Goal: Information Seeking & Learning: Learn about a topic

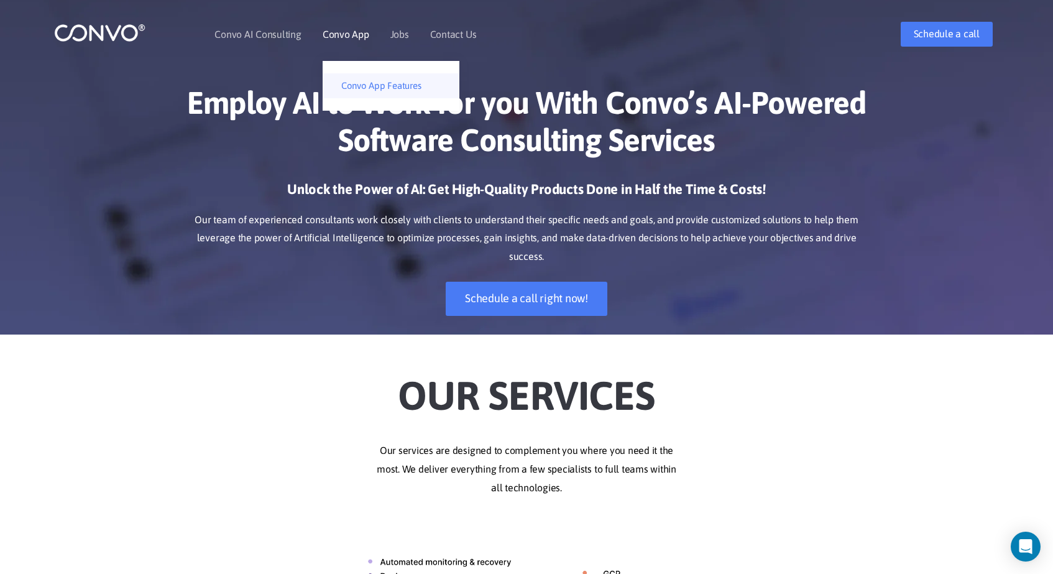
click at [363, 83] on link "Convo App Features" at bounding box center [391, 85] width 137 height 25
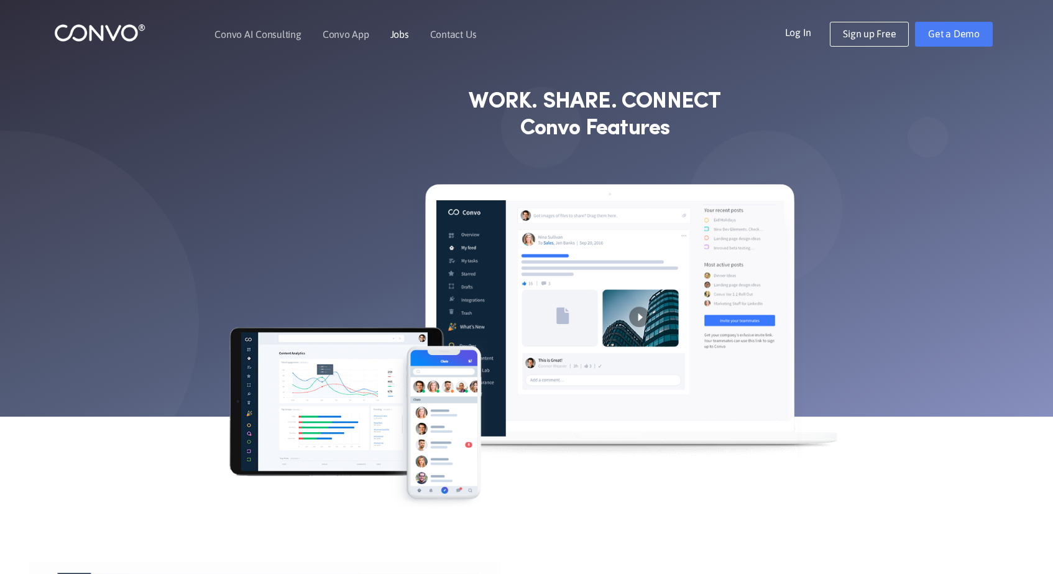
click at [398, 39] on link "Jobs" at bounding box center [399, 34] width 19 height 10
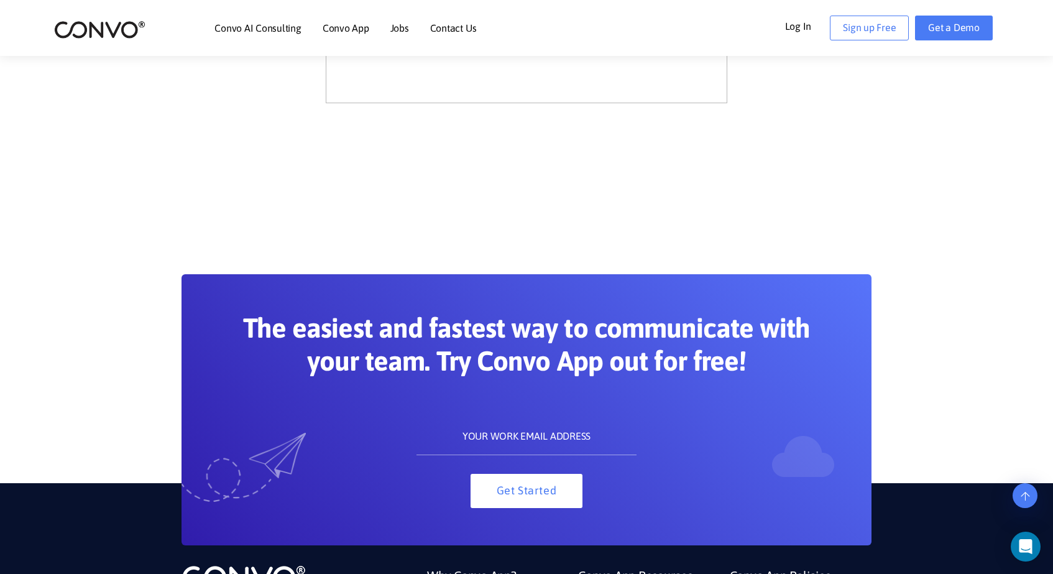
scroll to position [1393, 0]
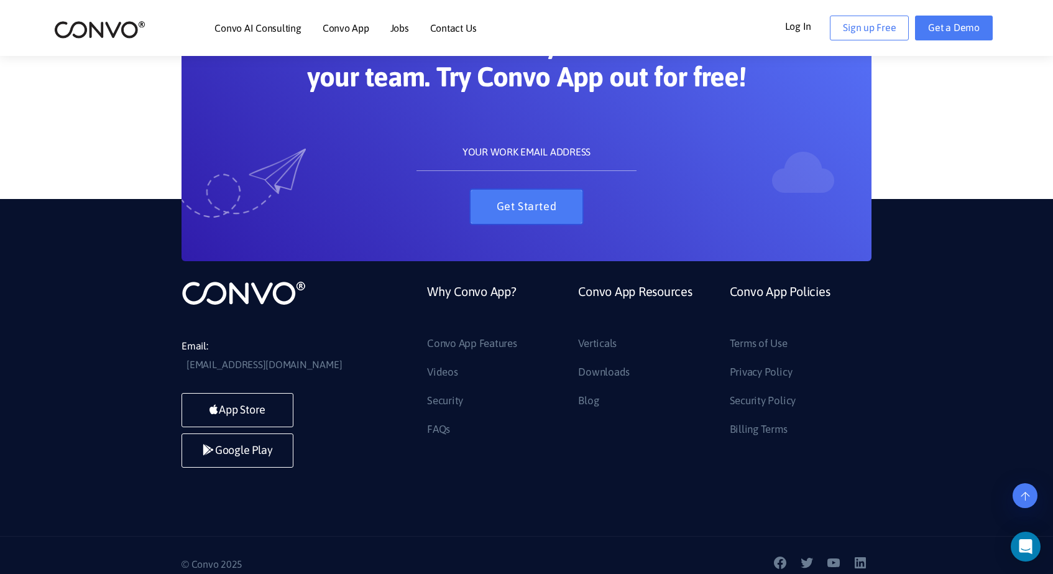
click at [543, 216] on button "Get Started" at bounding box center [526, 207] width 112 height 34
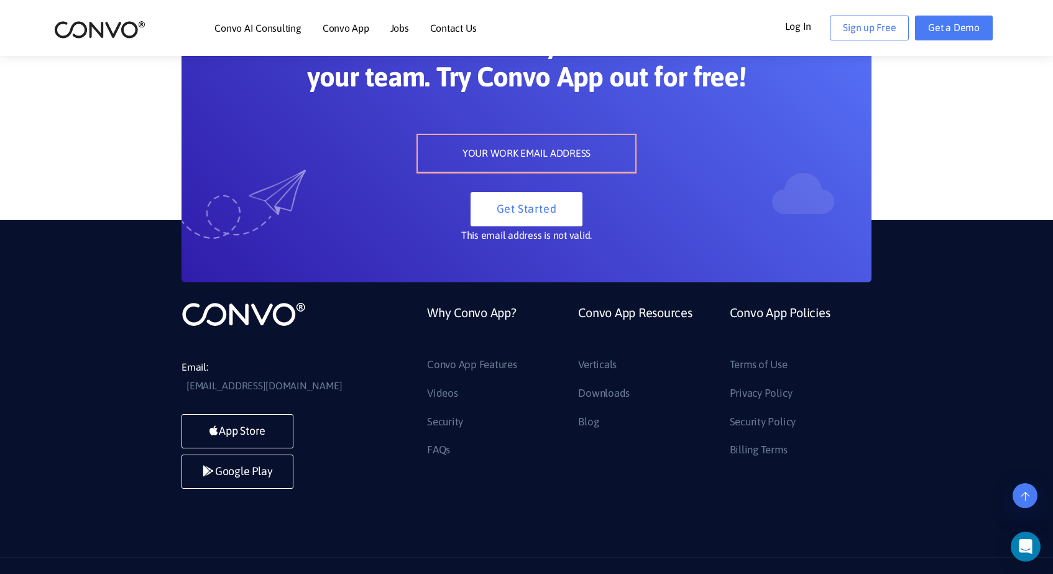
click at [506, 314] on link "Why Convo App?" at bounding box center [471, 328] width 89 height 54
click at [494, 318] on link "Why Convo App?" at bounding box center [471, 328] width 89 height 54
click at [976, 101] on section "The easiest and fastest way to communicate with your team. Try Convo App out fo…" at bounding box center [526, 98] width 1053 height 366
click at [939, 109] on section "The easiest and fastest way to communicate with your team. Try Convo App out fo…" at bounding box center [526, 98] width 1053 height 366
click at [1032, 546] on div "Open Intercom Messenger" at bounding box center [1025, 546] width 33 height 33
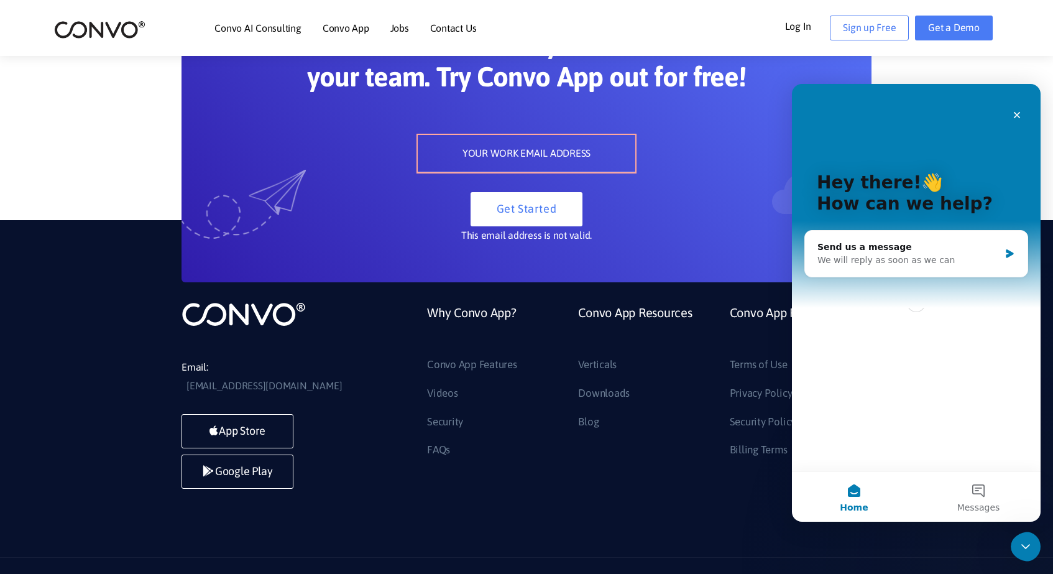
scroll to position [0, 0]
drag, startPoint x: 1030, startPoint y: 543, endPoint x: 1977, endPoint y: 1051, distance: 1074.3
click at [1032, 543] on icon "Close Intercom Messenger" at bounding box center [1025, 546] width 15 height 15
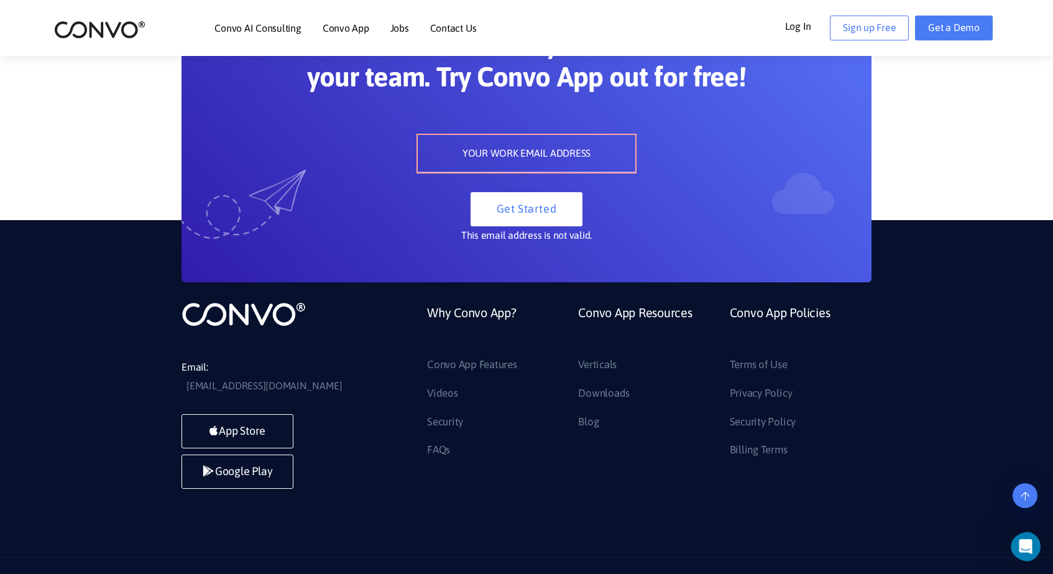
click at [426, 392] on li "Why Convo App? Convo App Features Videos Security FAQs" at bounding box center [493, 380] width 151 height 159
click at [443, 395] on link "Videos" at bounding box center [442, 393] width 31 height 20
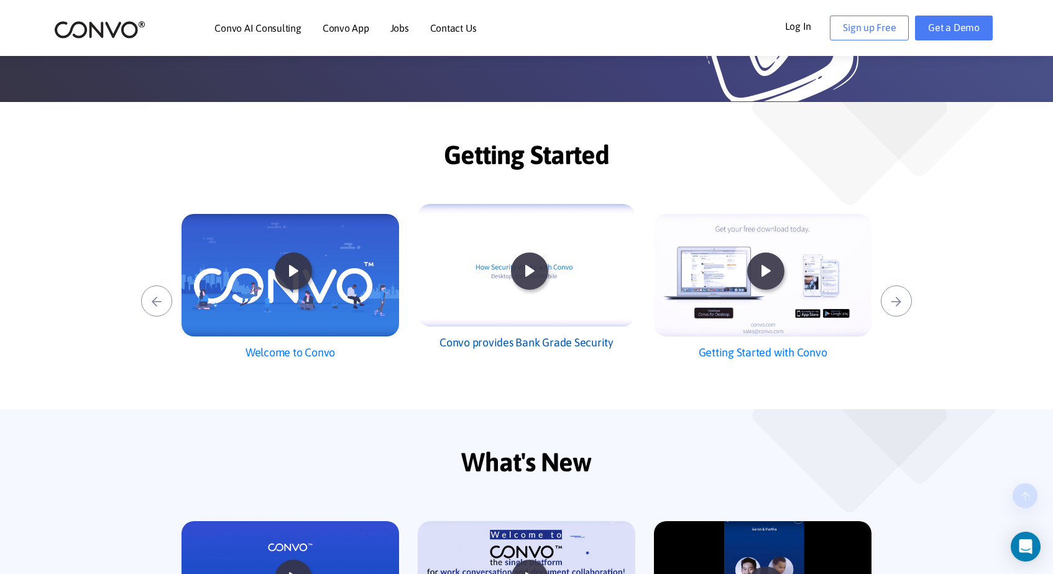
scroll to position [212, 0]
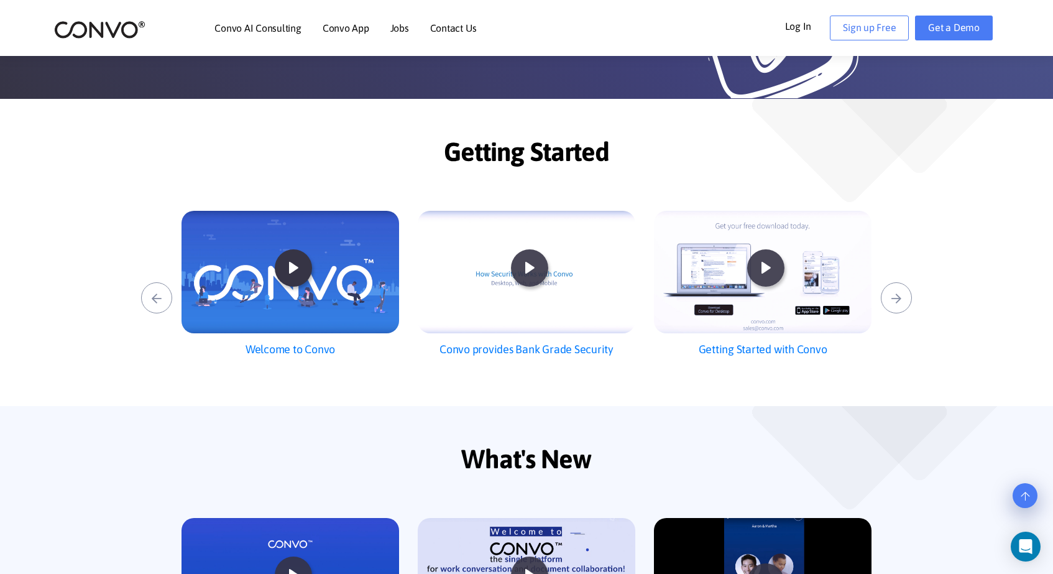
click at [298, 265] on icon at bounding box center [293, 267] width 33 height 33
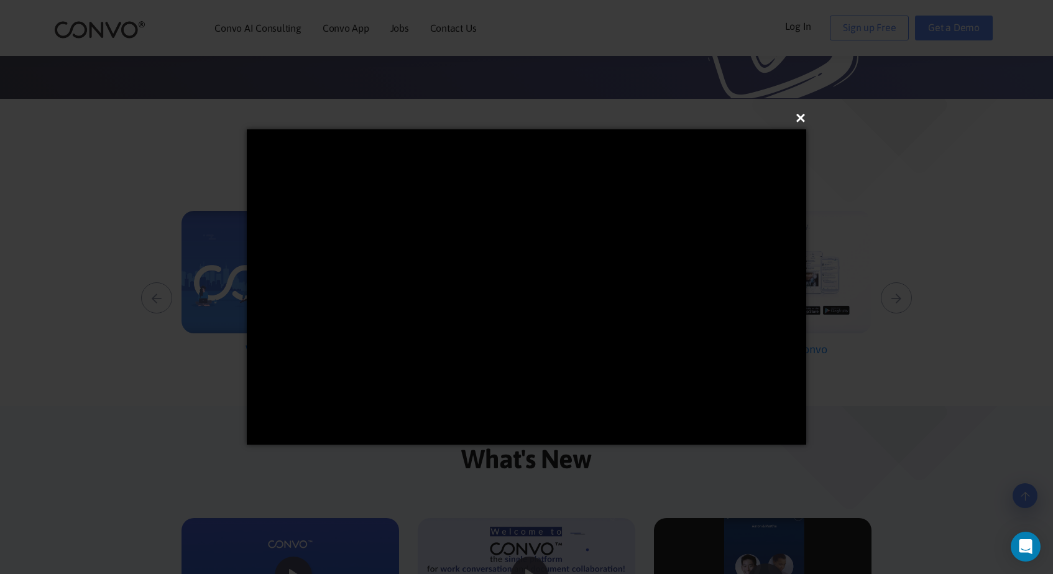
click at [800, 122] on button "×" at bounding box center [529, 117] width 559 height 27
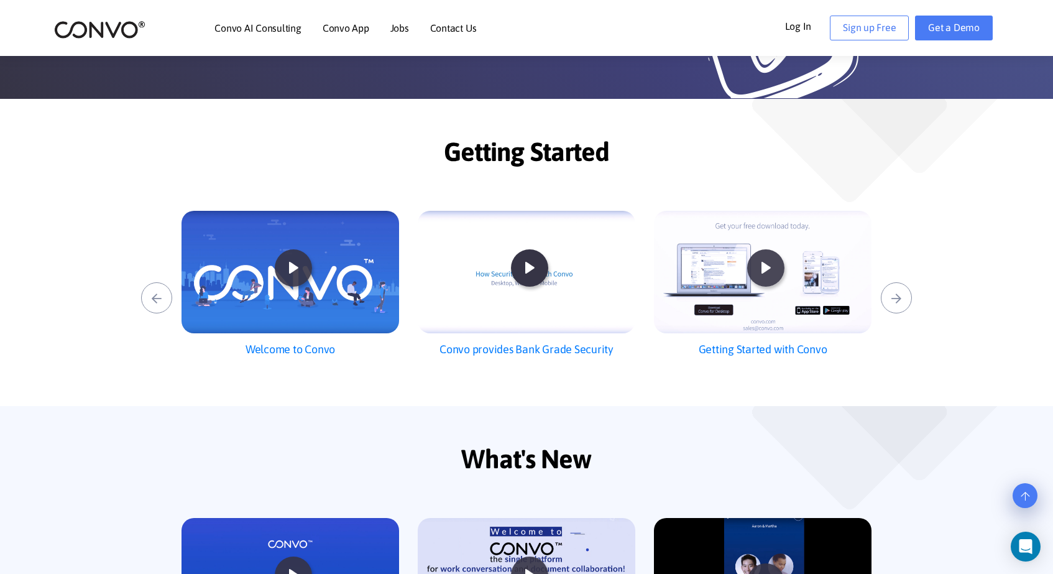
click at [526, 272] on icon at bounding box center [529, 267] width 33 height 33
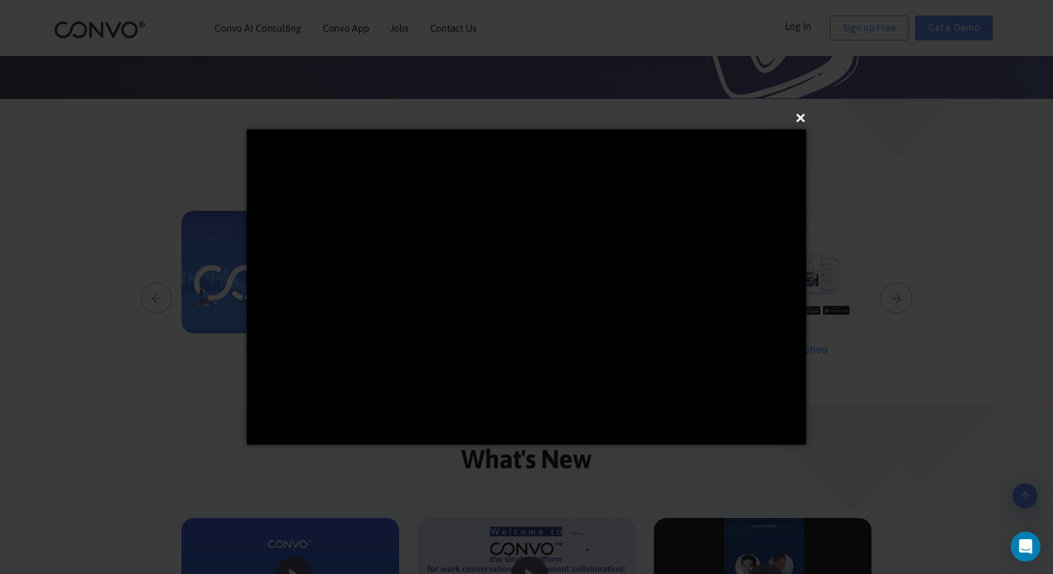
click at [800, 116] on button "×" at bounding box center [529, 117] width 559 height 27
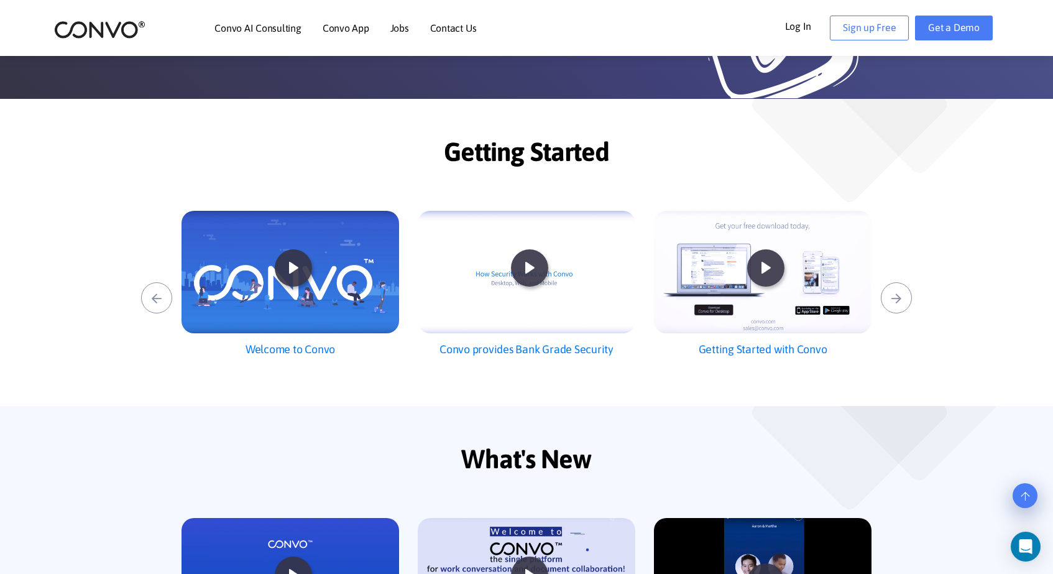
click at [270, 29] on link "Convo AI Consulting" at bounding box center [257, 28] width 86 height 10
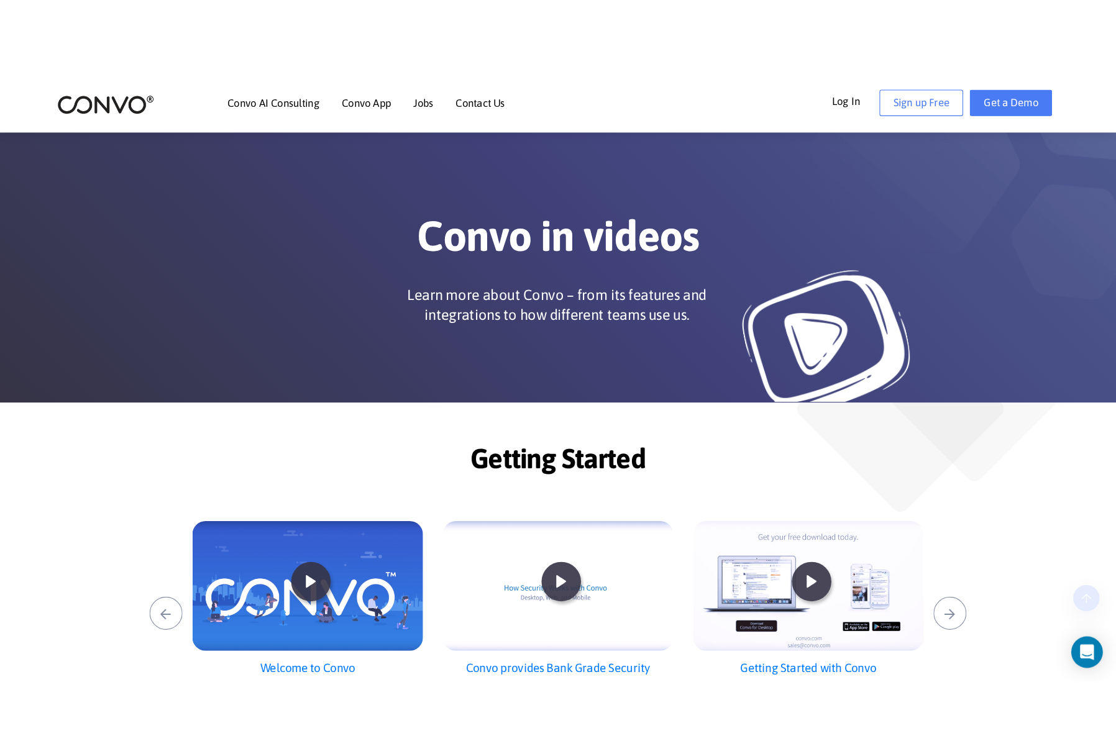
scroll to position [212, 0]
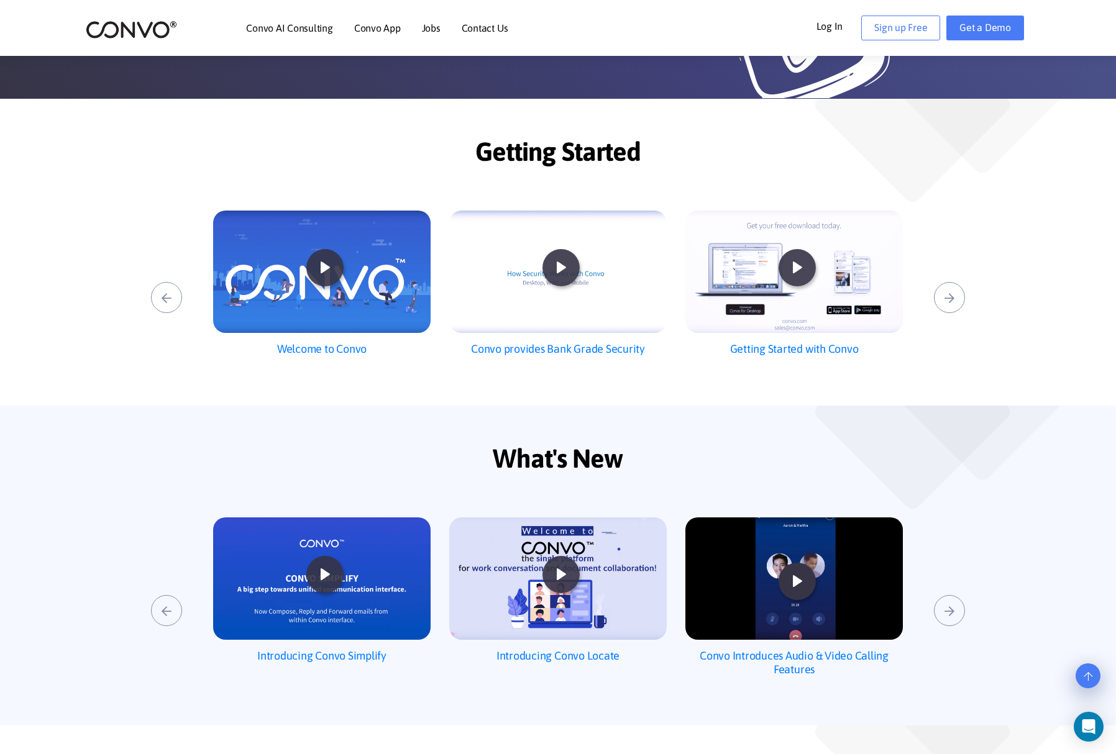
click at [809, 569] on icon at bounding box center [797, 581] width 33 height 33
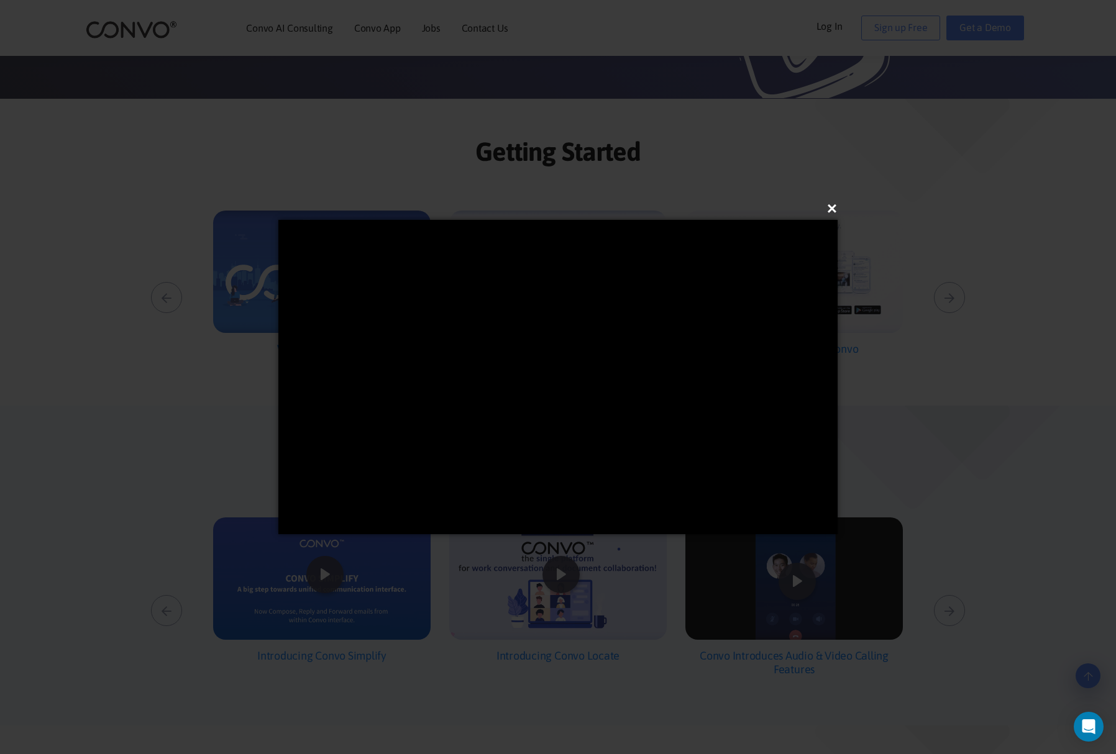
click at [834, 208] on button "×" at bounding box center [561, 208] width 559 height 27
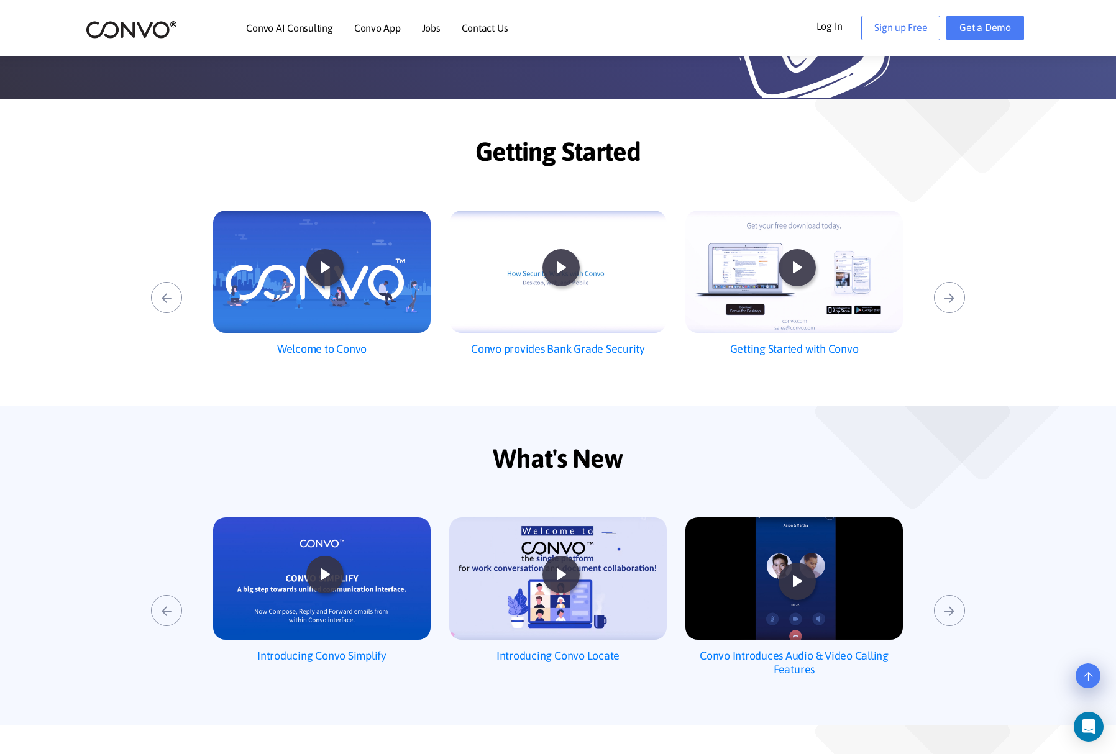
click at [477, 27] on link "Contact Us" at bounding box center [485, 28] width 47 height 10
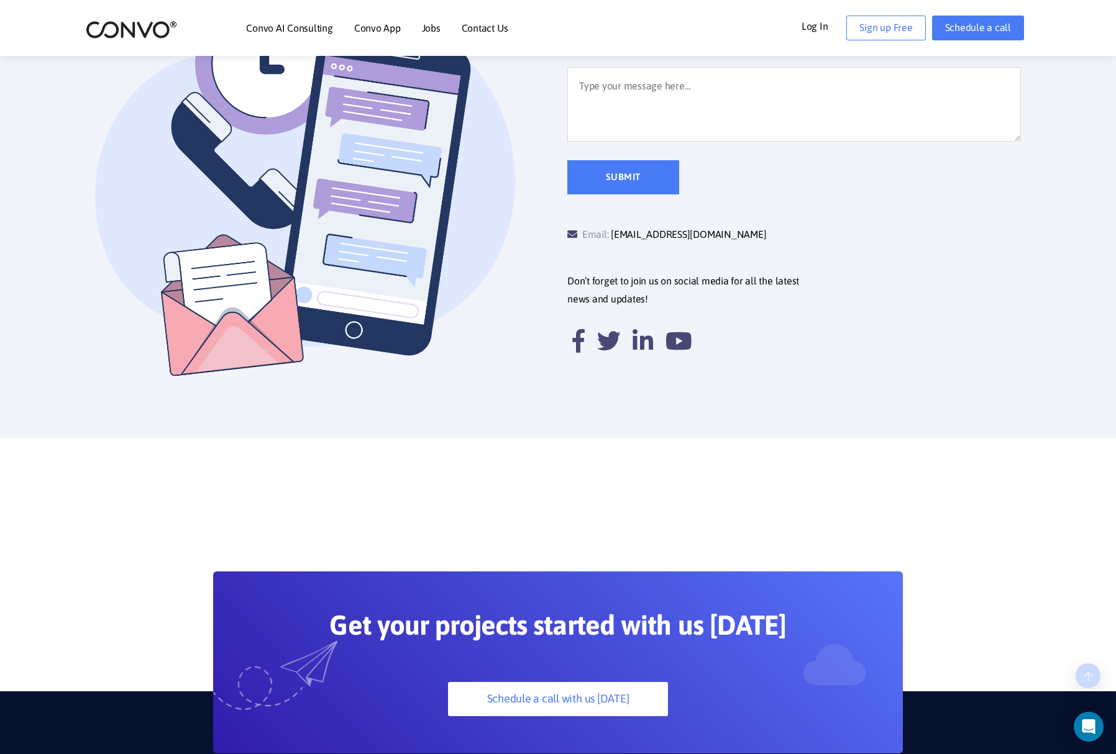
scroll to position [439, 0]
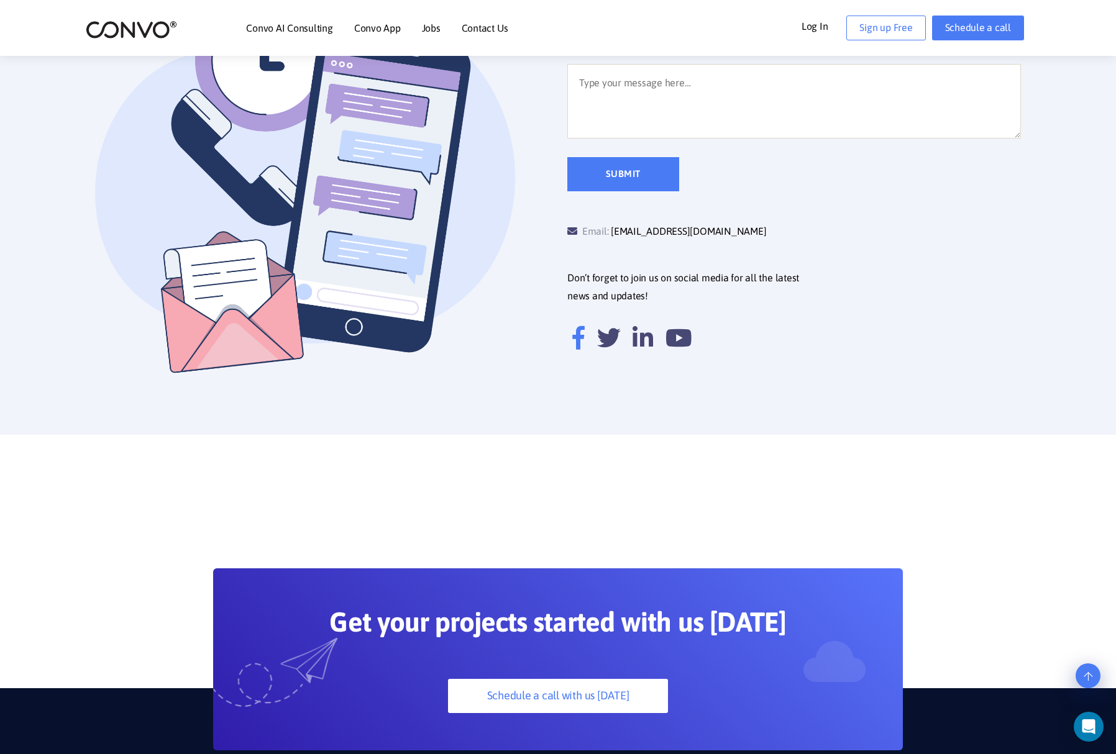
click at [575, 343] on icon at bounding box center [578, 338] width 12 height 24
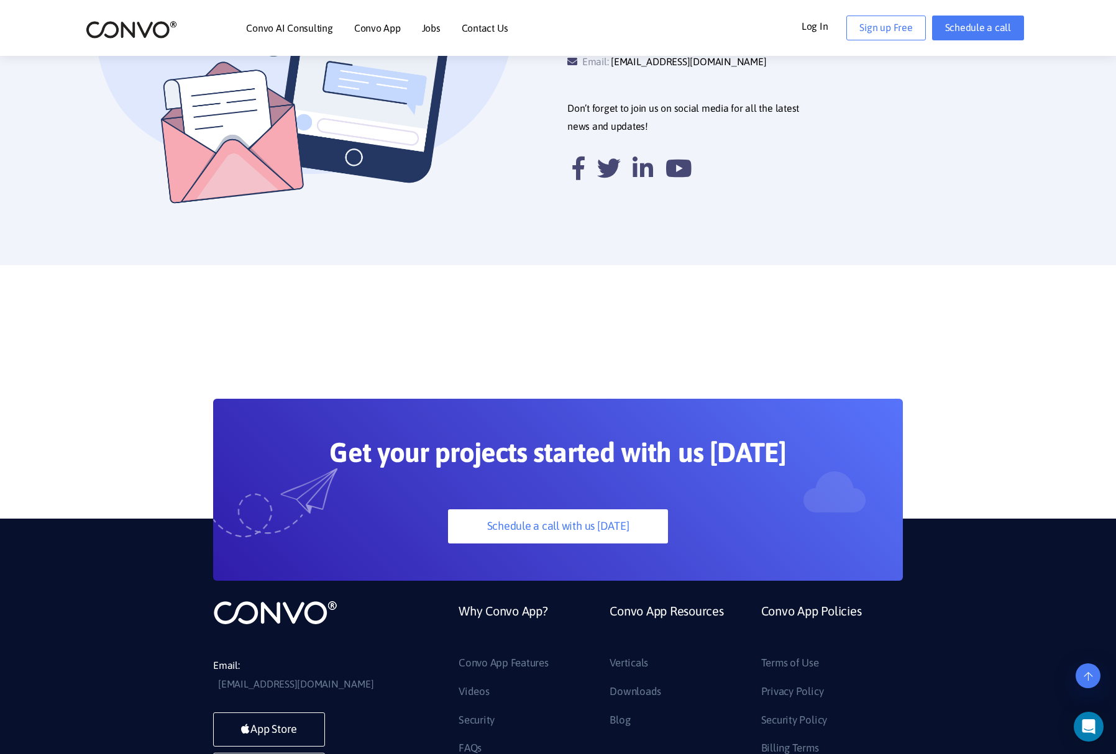
scroll to position [748, 0]
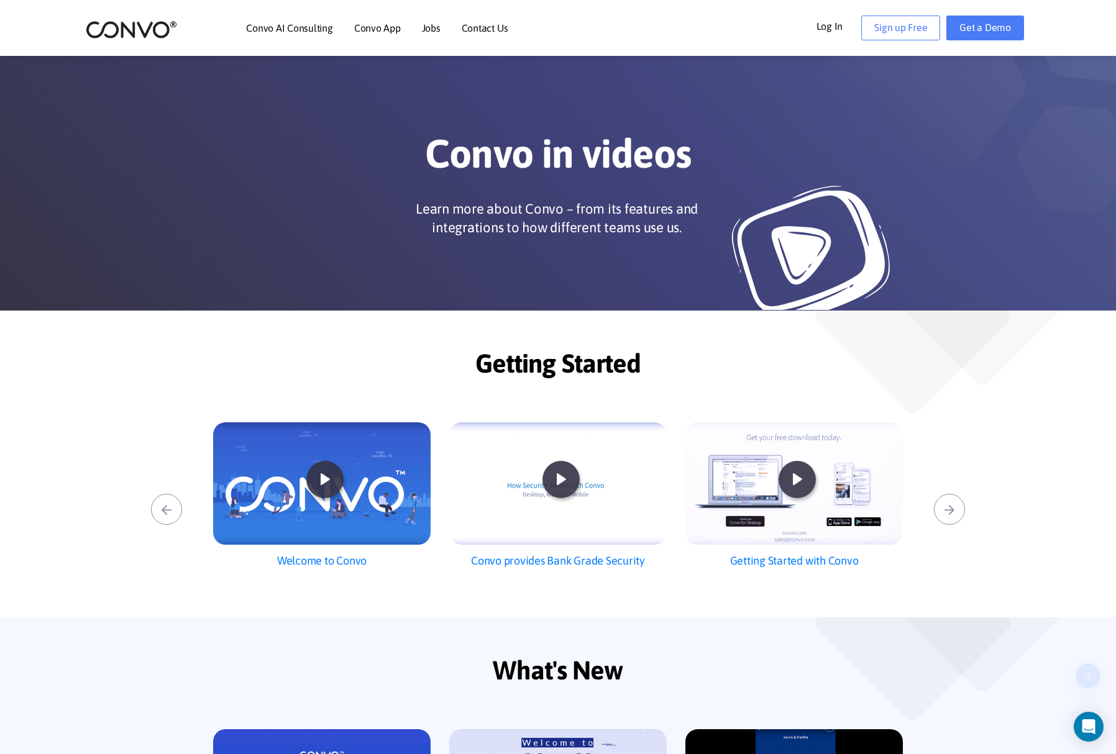
scroll to position [212, 0]
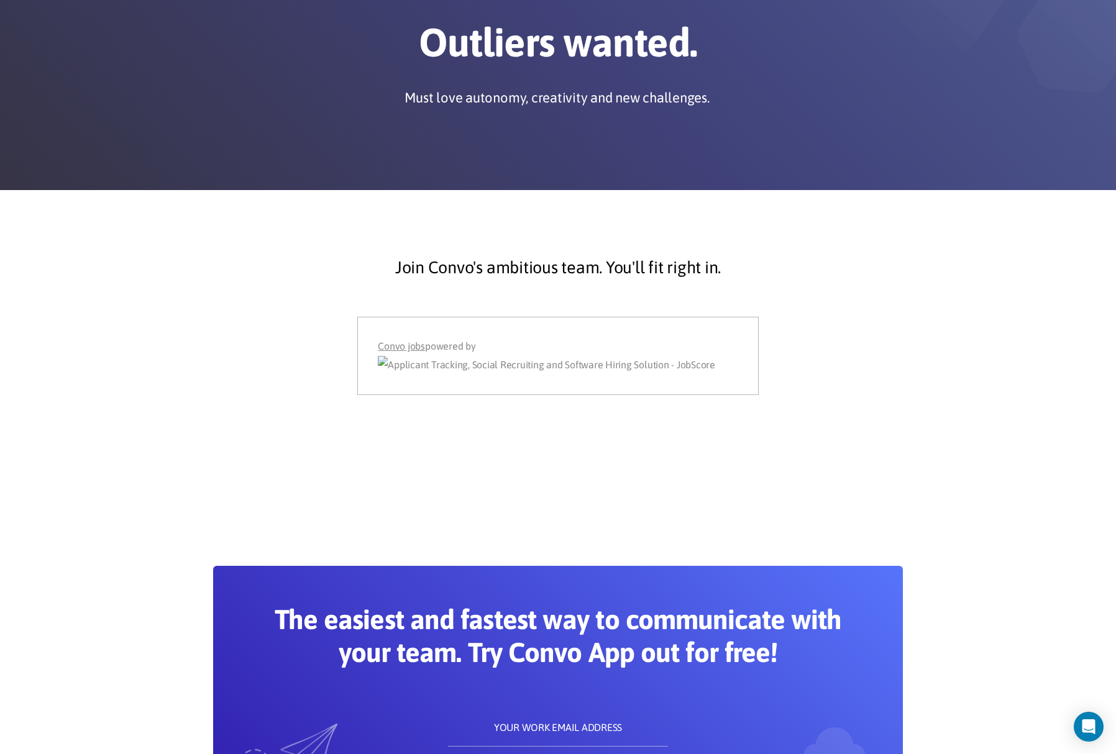
scroll to position [390, 0]
